Goal: Register for event/course

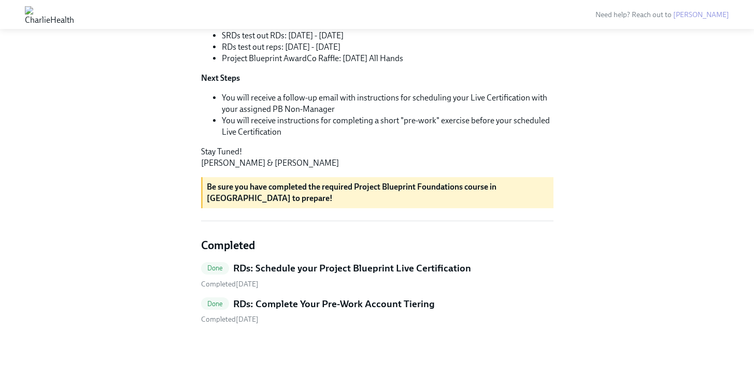
scroll to position [386, 0]
click at [310, 268] on h5 "RDs: Schedule your Project Blueprint Live Certification" at bounding box center [352, 268] width 238 height 13
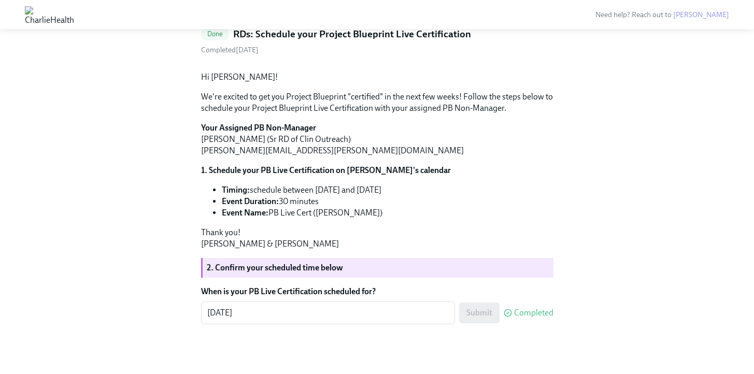
scroll to position [140, 0]
click at [251, 290] on label "When is your PB Live Certification scheduled for?" at bounding box center [377, 291] width 352 height 11
click at [251, 307] on textarea "[DATE]" at bounding box center [328, 313] width 242 height 12
drag, startPoint x: 250, startPoint y: 289, endPoint x: 305, endPoint y: 293, distance: 55.6
click at [322, 292] on label "When is your PB Live Certification scheduled for?" at bounding box center [377, 291] width 352 height 11
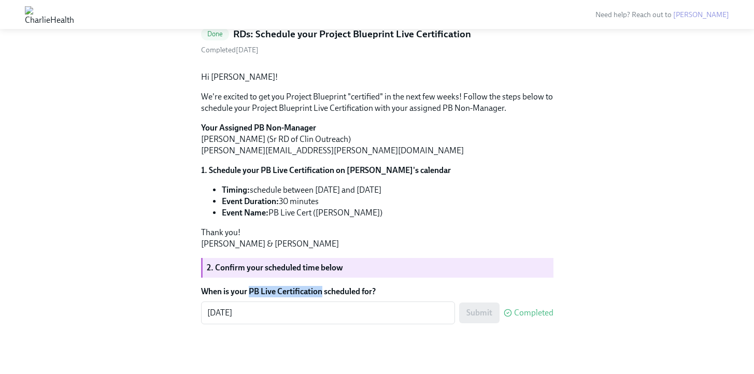
copy label "PB Live Certification"
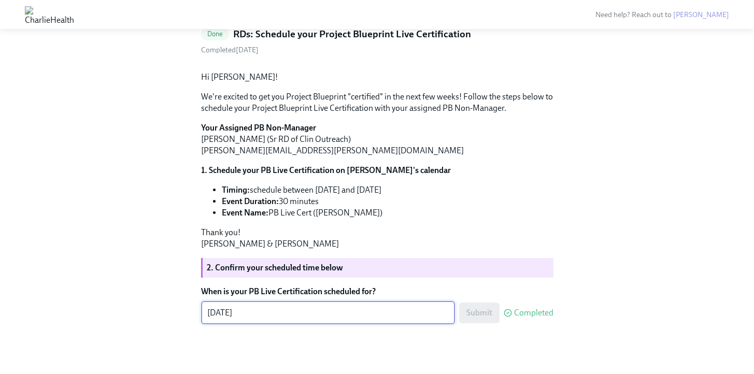
click at [263, 313] on textarea "[DATE]" at bounding box center [328, 313] width 242 height 12
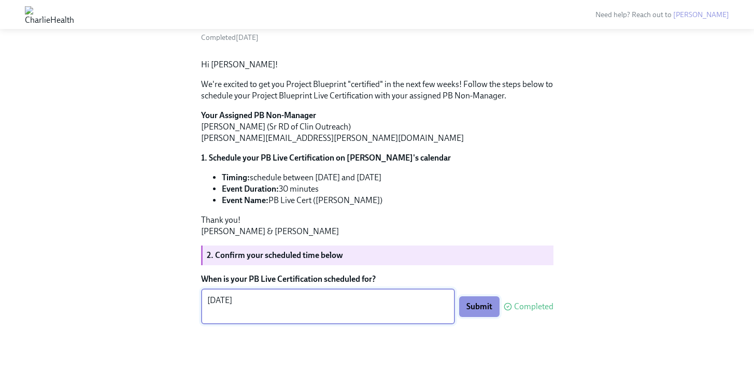
type textarea "[DATE]"
click at [474, 312] on span "Submit" at bounding box center [479, 307] width 26 height 10
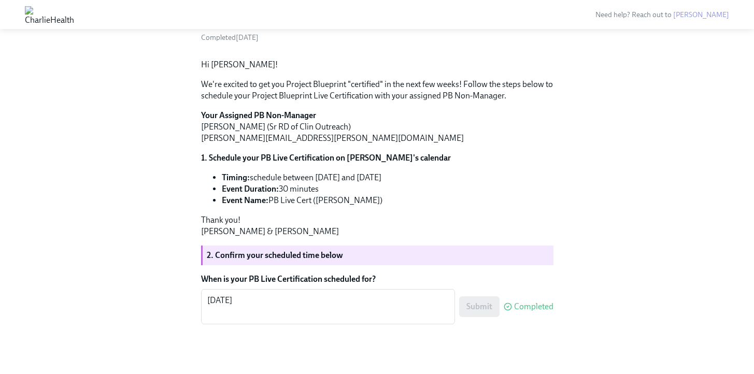
click at [555, 225] on div "Back to Project Blueprint Foundations Certification overview Done RDs: Schedule…" at bounding box center [377, 168] width 721 height 362
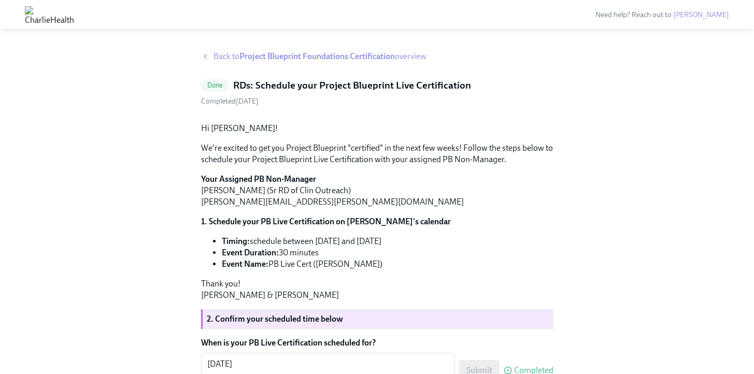
scroll to position [0, 0]
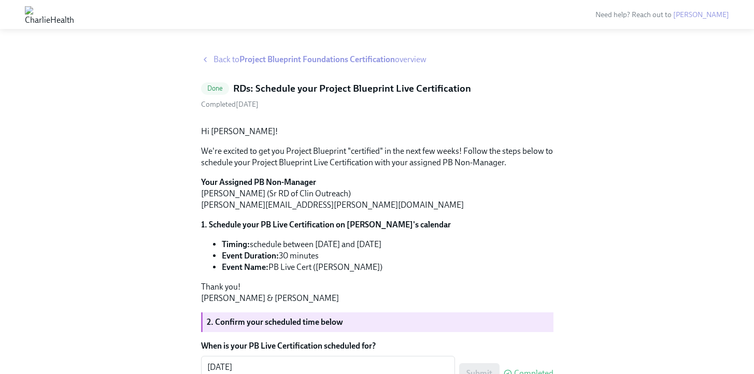
click at [318, 58] on strong "Project Blueprint Foundations Certification" at bounding box center [316, 59] width 155 height 10
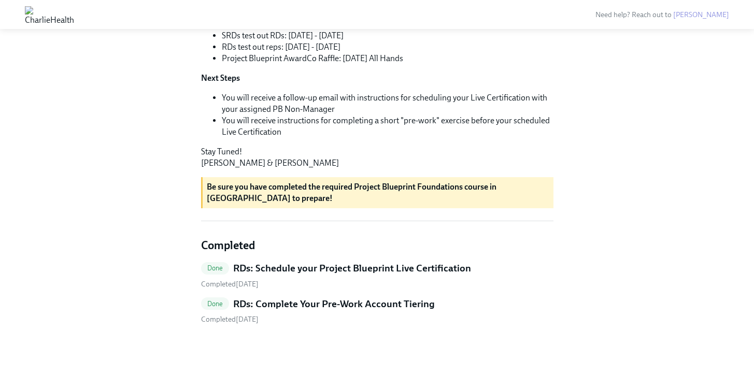
scroll to position [386, 0]
